Goal: Information Seeking & Learning: Learn about a topic

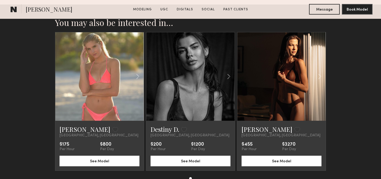
scroll to position [1703, 0]
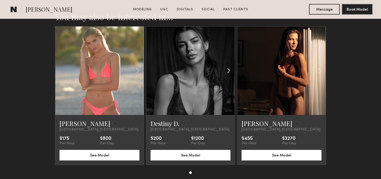
click at [226, 66] on common-icon at bounding box center [229, 71] width 8 height 10
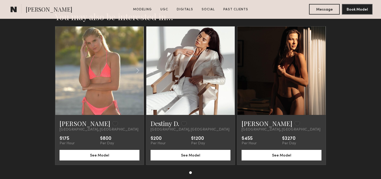
click at [228, 66] on common-icon at bounding box center [229, 71] width 8 height 10
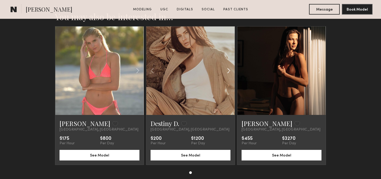
click at [228, 66] on common-icon at bounding box center [229, 71] width 8 height 10
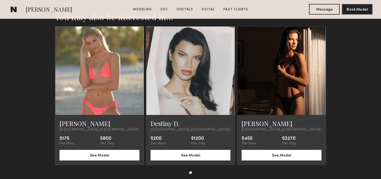
click at [320, 66] on common-icon at bounding box center [320, 71] width 8 height 10
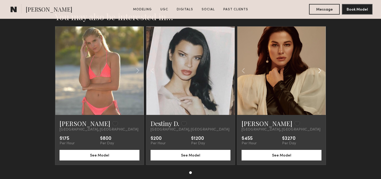
click at [320, 66] on common-icon at bounding box center [320, 71] width 8 height 10
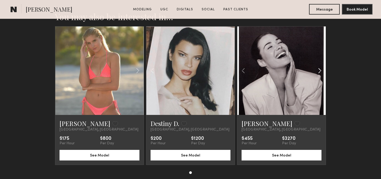
click at [320, 66] on common-icon at bounding box center [320, 71] width 8 height 10
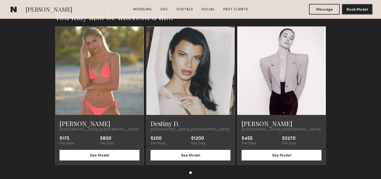
click at [320, 60] on div at bounding box center [281, 70] width 88 height 88
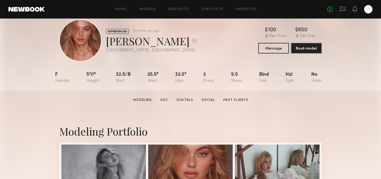
scroll to position [10, 0]
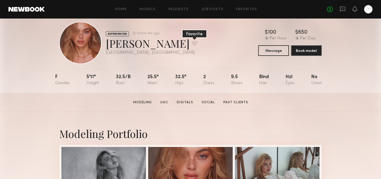
click at [192, 44] on button at bounding box center [195, 43] width 6 height 5
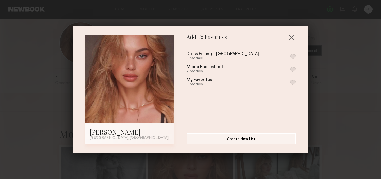
click at [294, 82] on button "button" at bounding box center [293, 82] width 6 height 5
click at [291, 36] on button "button" at bounding box center [291, 37] width 8 height 8
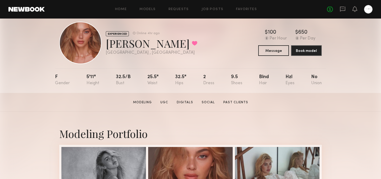
scroll to position [0, 0]
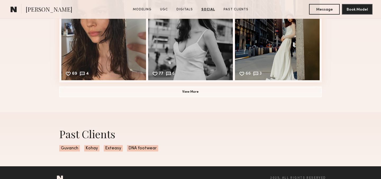
scroll to position [1128, 0]
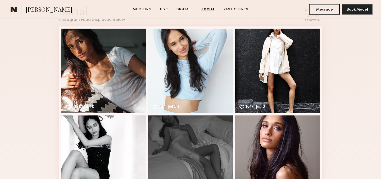
scroll to position [1018, 0]
